Goal: Task Accomplishment & Management: Manage account settings

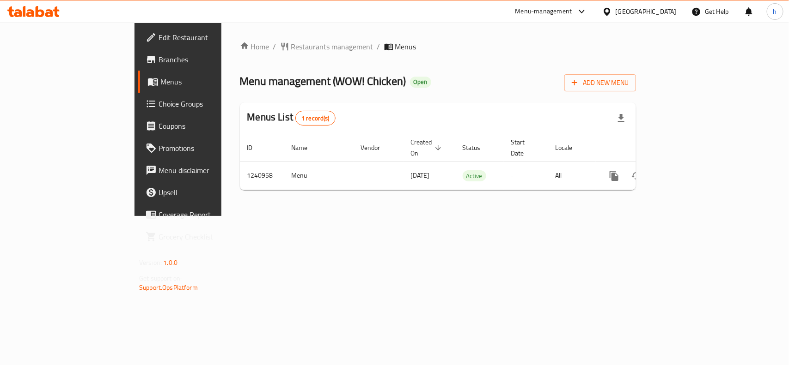
click at [615, 14] on div at bounding box center [608, 11] width 13 height 10
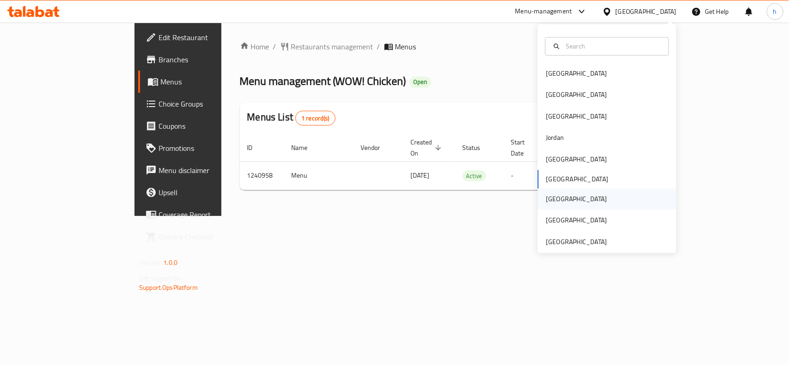
click at [553, 200] on div "Qatar" at bounding box center [576, 200] width 61 height 10
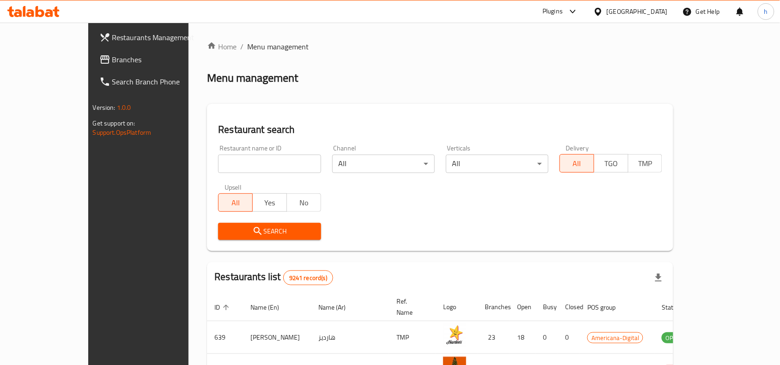
click at [112, 59] on span "Branches" at bounding box center [161, 59] width 99 height 11
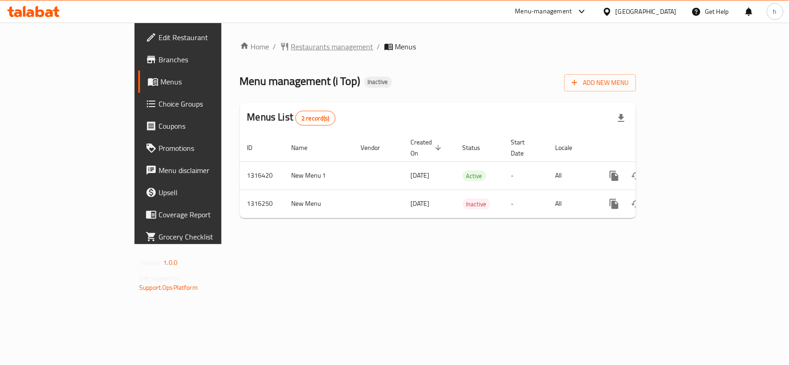
click at [291, 43] on span "Restaurants management" at bounding box center [332, 46] width 82 height 11
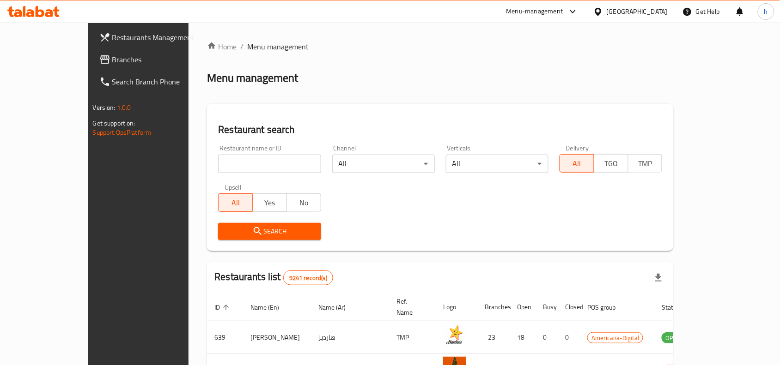
click at [112, 57] on span "Branches" at bounding box center [161, 59] width 99 height 11
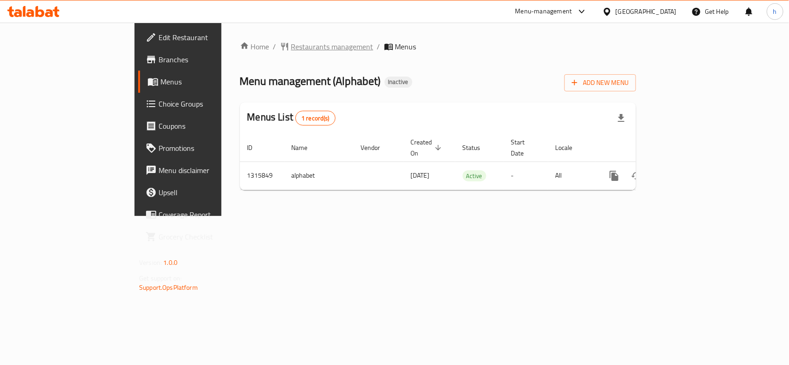
click at [291, 48] on span "Restaurants management" at bounding box center [332, 46] width 82 height 11
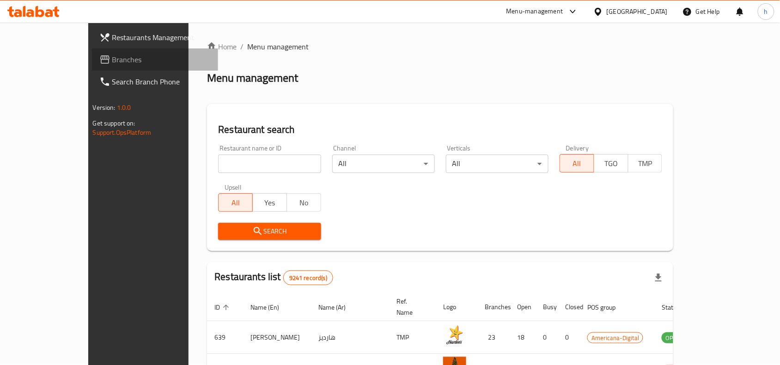
click at [112, 65] on span "Branches" at bounding box center [161, 59] width 99 height 11
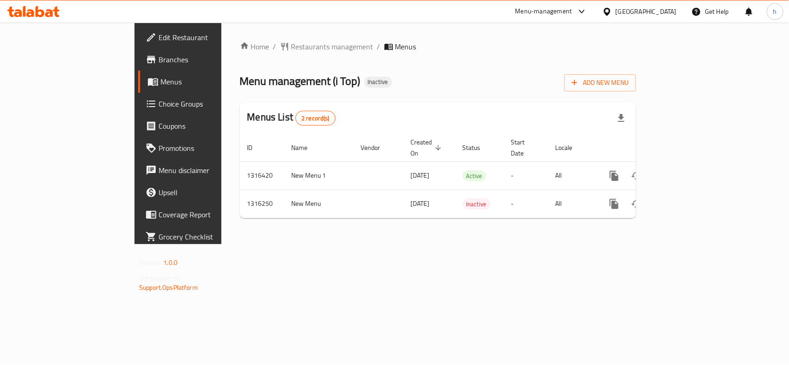
click at [664, 7] on div "[GEOGRAPHIC_DATA]" at bounding box center [645, 11] width 61 height 10
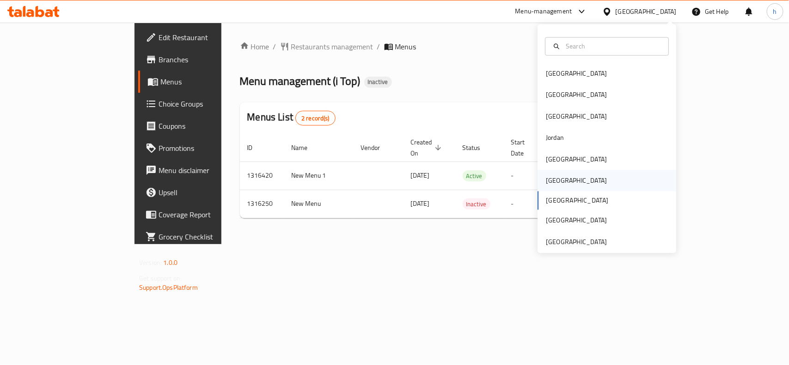
click at [547, 177] on div "[GEOGRAPHIC_DATA]" at bounding box center [576, 181] width 61 height 10
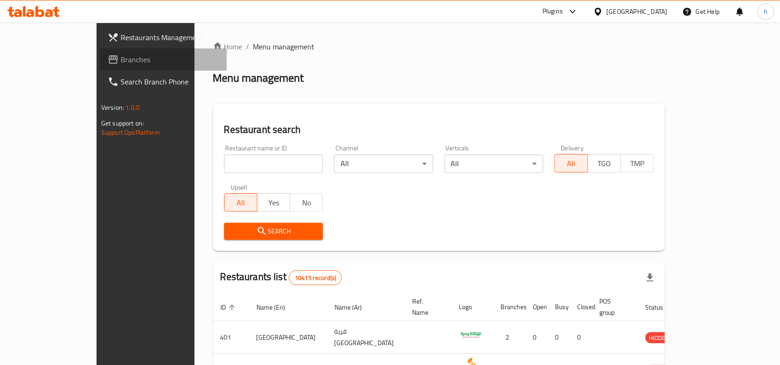
click at [121, 54] on span "Branches" at bounding box center [170, 59] width 99 height 11
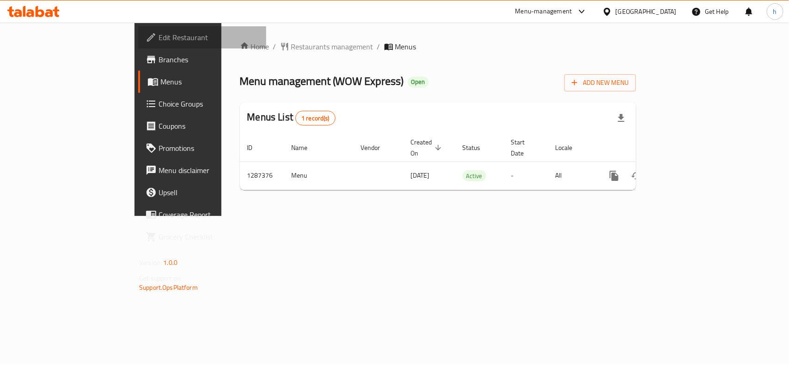
click at [158, 34] on span "Edit Restaurant" at bounding box center [208, 37] width 100 height 11
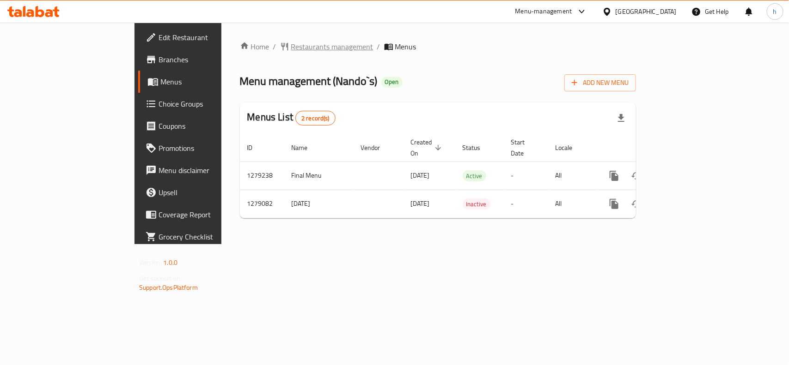
click at [291, 43] on span "Restaurants management" at bounding box center [332, 46] width 82 height 11
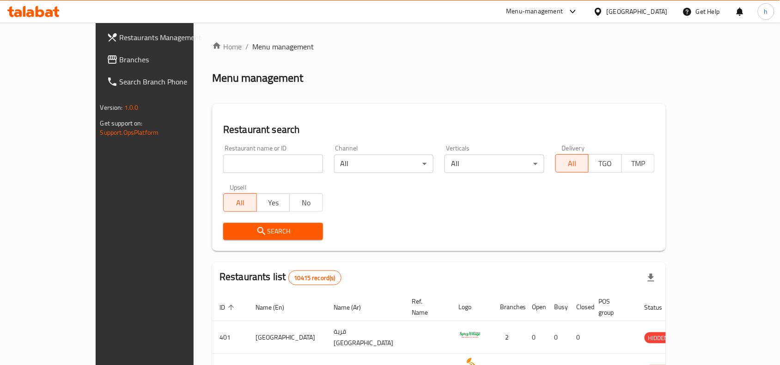
click at [652, 7] on div "[GEOGRAPHIC_DATA]" at bounding box center [637, 11] width 61 height 10
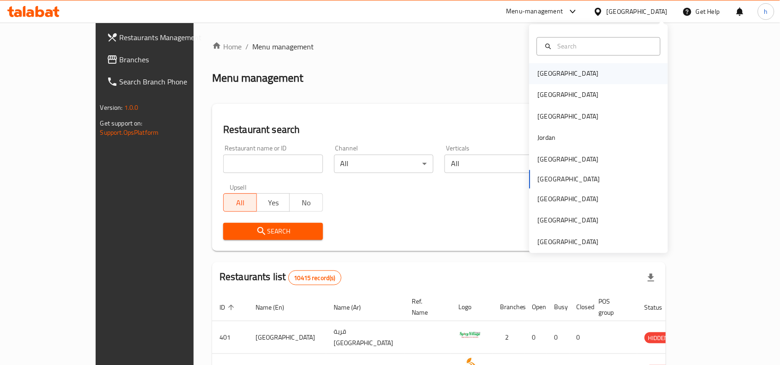
click at [564, 75] on div "[GEOGRAPHIC_DATA]" at bounding box center [599, 73] width 139 height 21
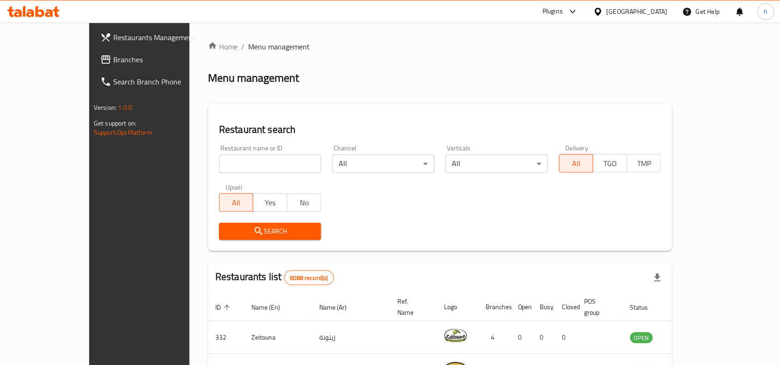
click at [113, 56] on span "Branches" at bounding box center [162, 59] width 99 height 11
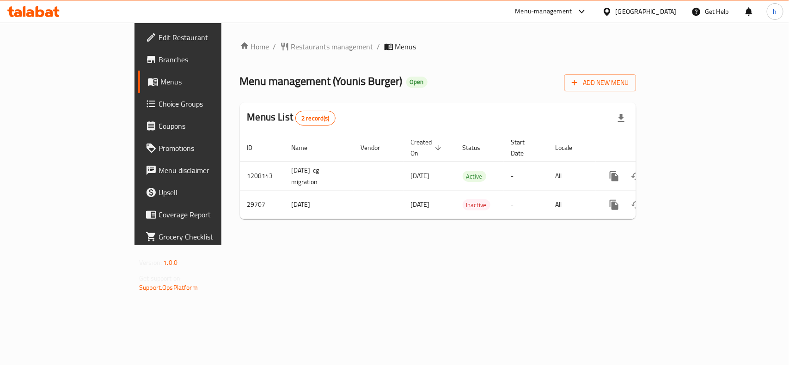
click at [538, 86] on div "Menu management ( Younis Burger ) Open Add New Menu" at bounding box center [438, 81] width 396 height 21
click at [291, 45] on span "Restaurants management" at bounding box center [332, 46] width 82 height 11
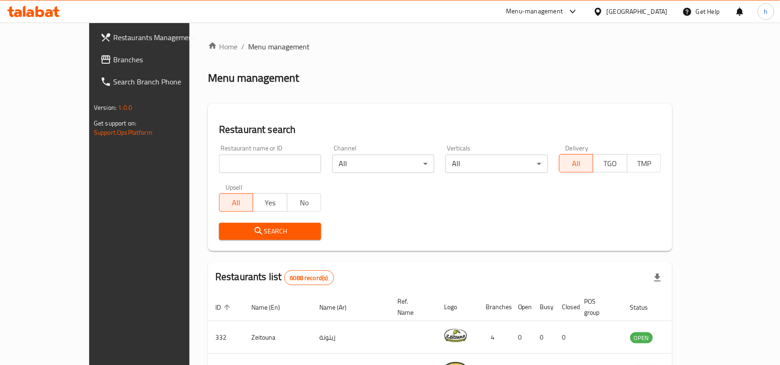
click at [113, 62] on span "Branches" at bounding box center [162, 59] width 99 height 11
